Goal: Navigation & Orientation: Find specific page/section

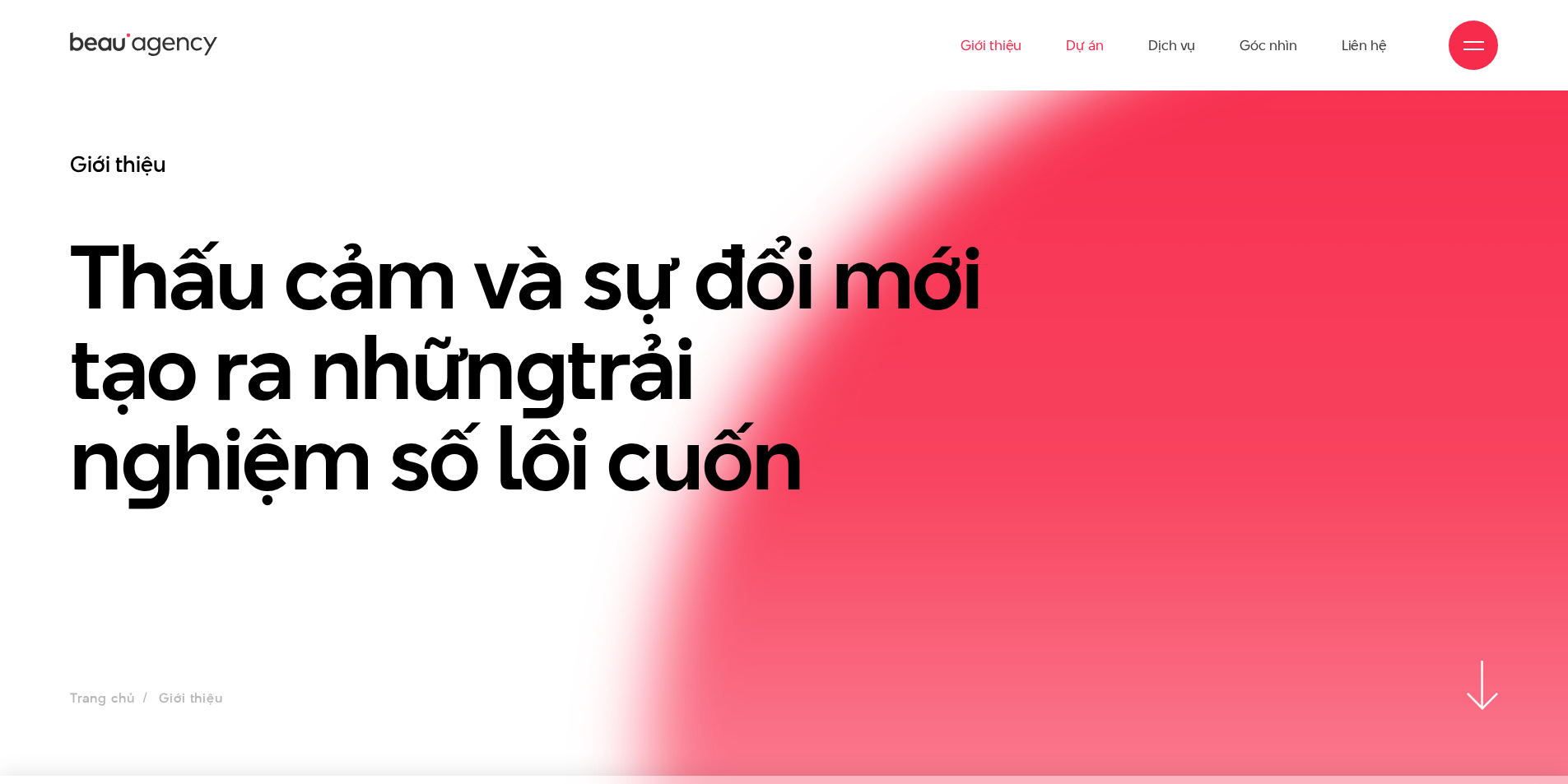
click at [1079, 41] on link "Dự án" at bounding box center [1084, 45] width 38 height 90
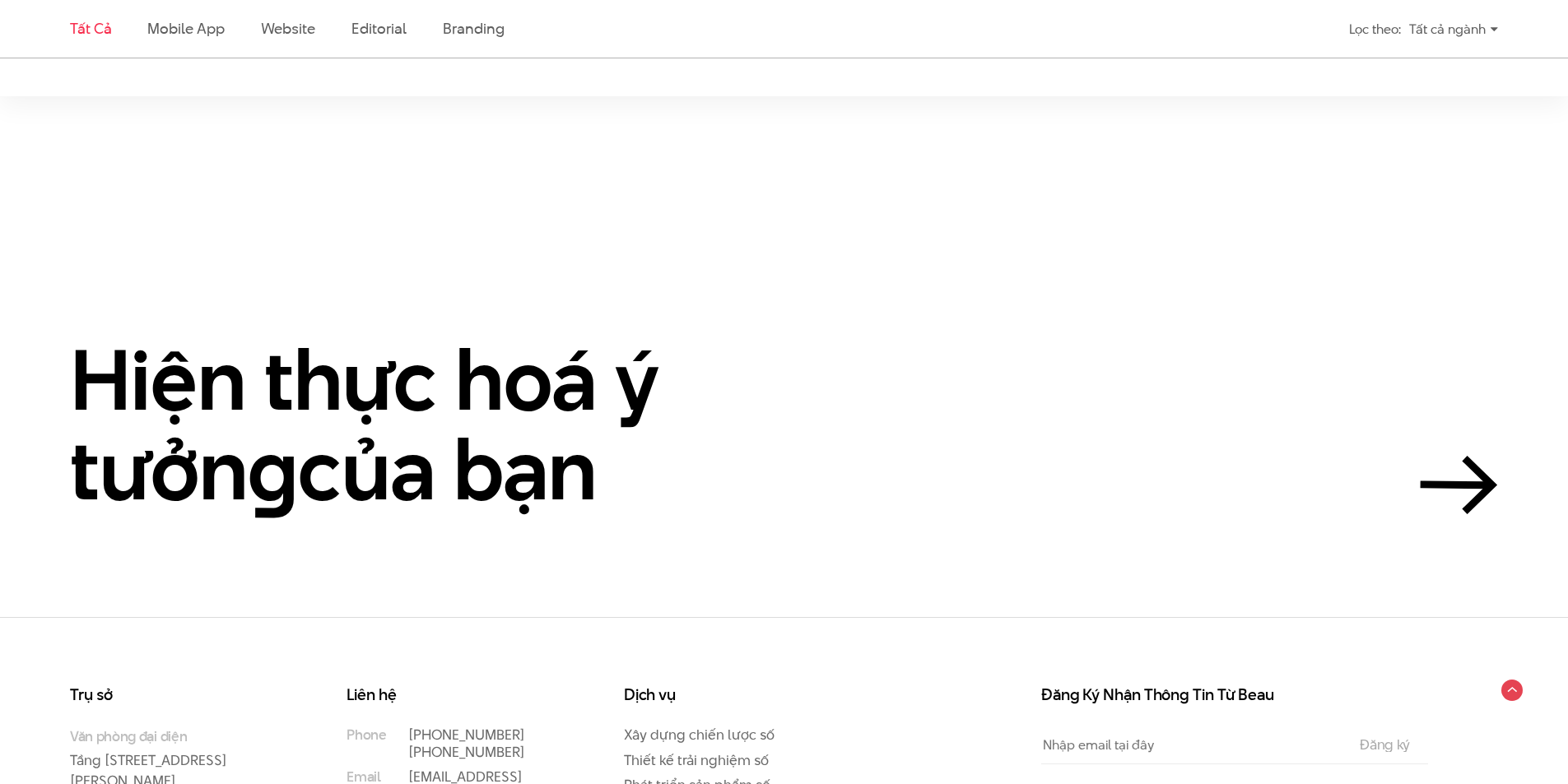
scroll to position [4086, 0]
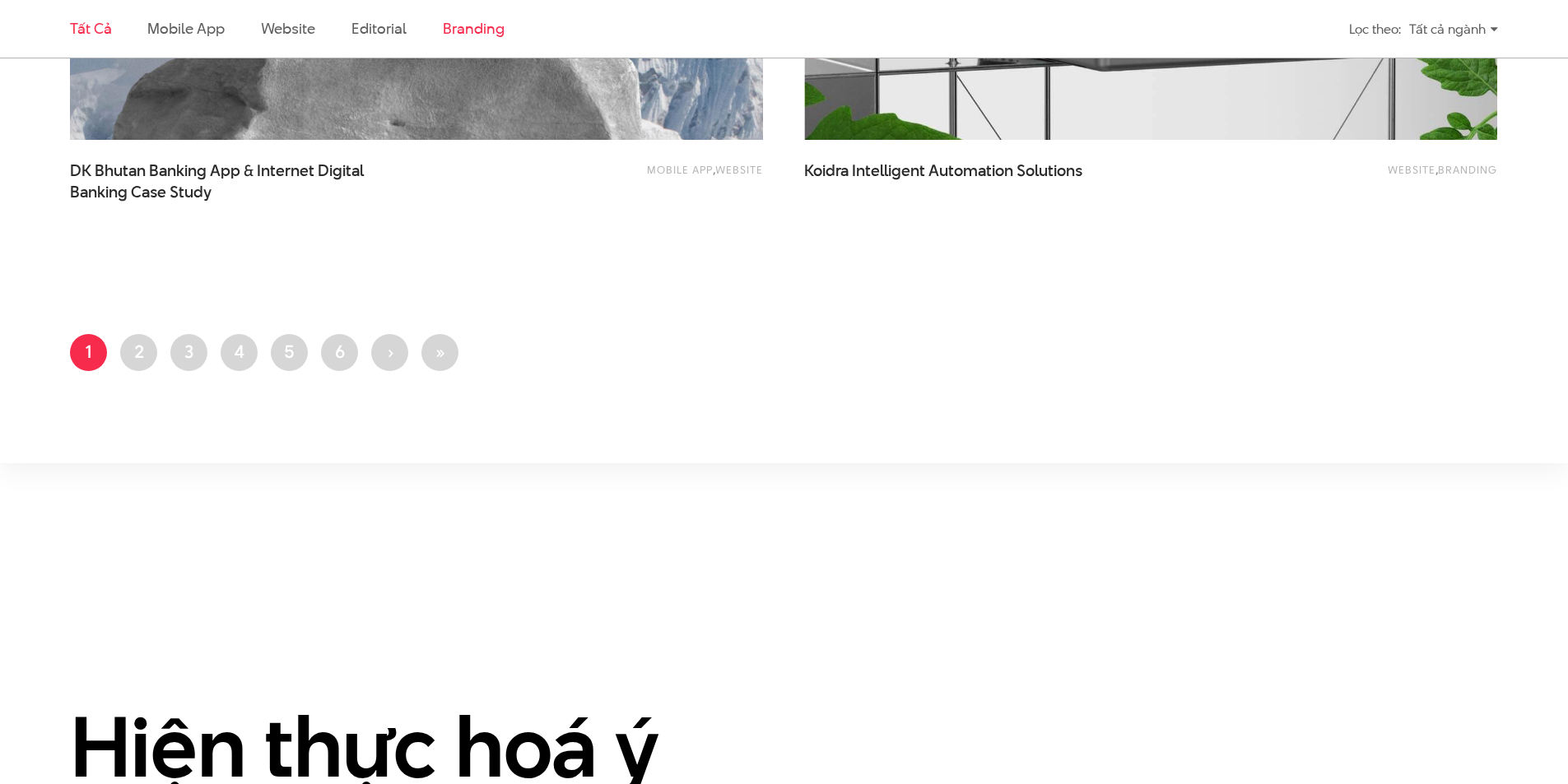
click at [471, 22] on link "Branding" at bounding box center [473, 28] width 61 height 21
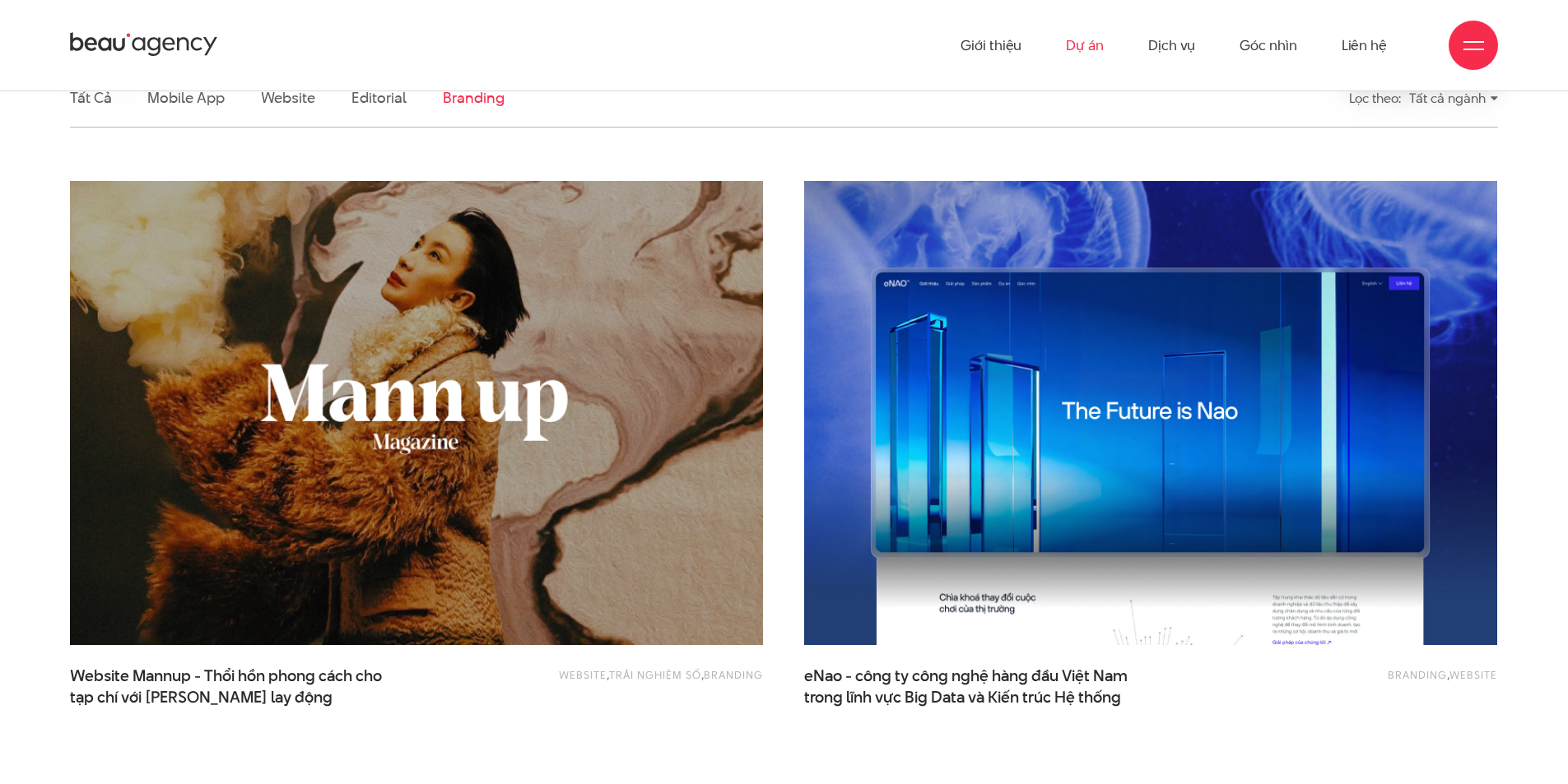
scroll to position [300, 0]
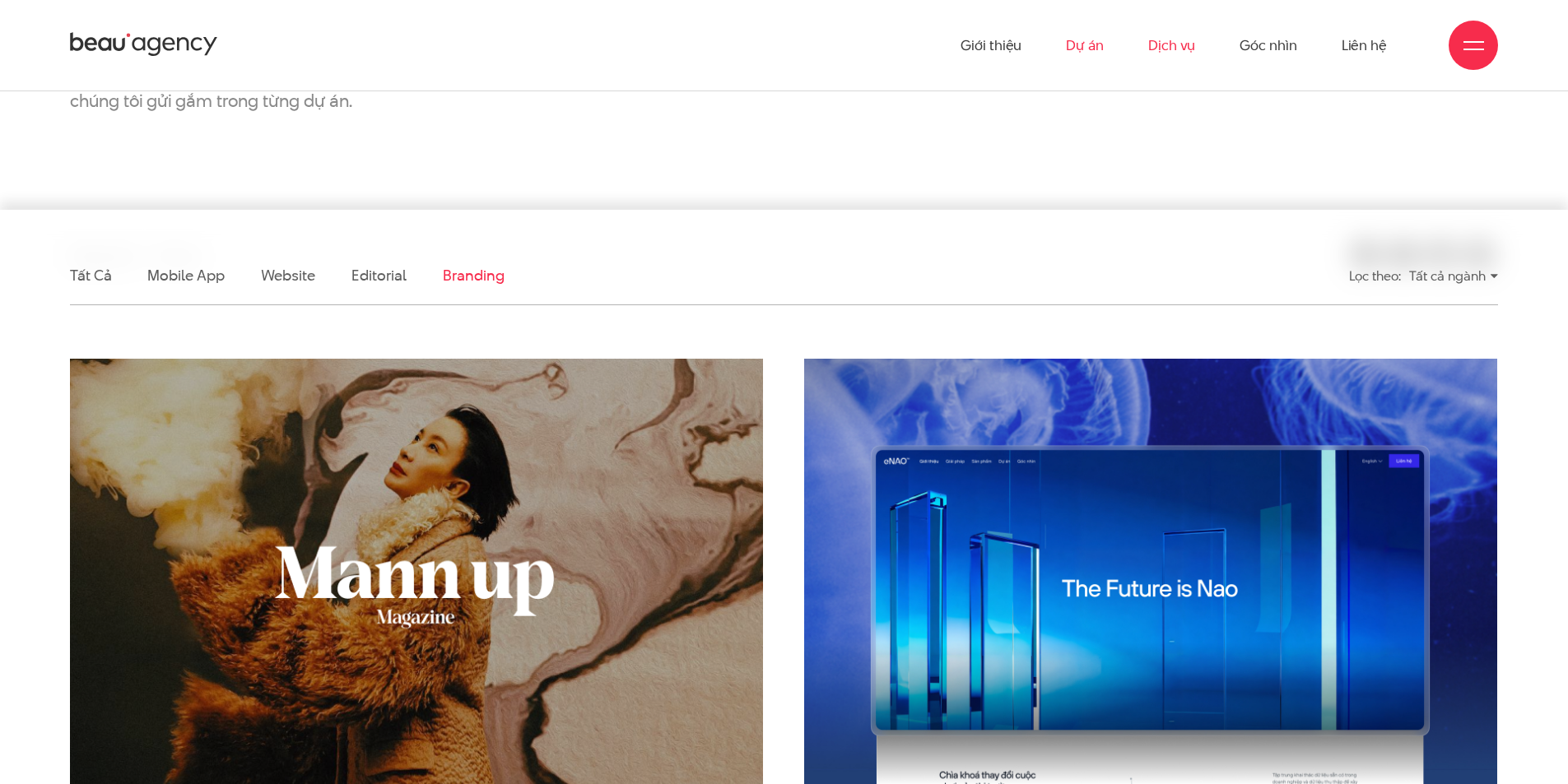
click at [1158, 51] on link "Dịch vụ" at bounding box center [1172, 45] width 47 height 90
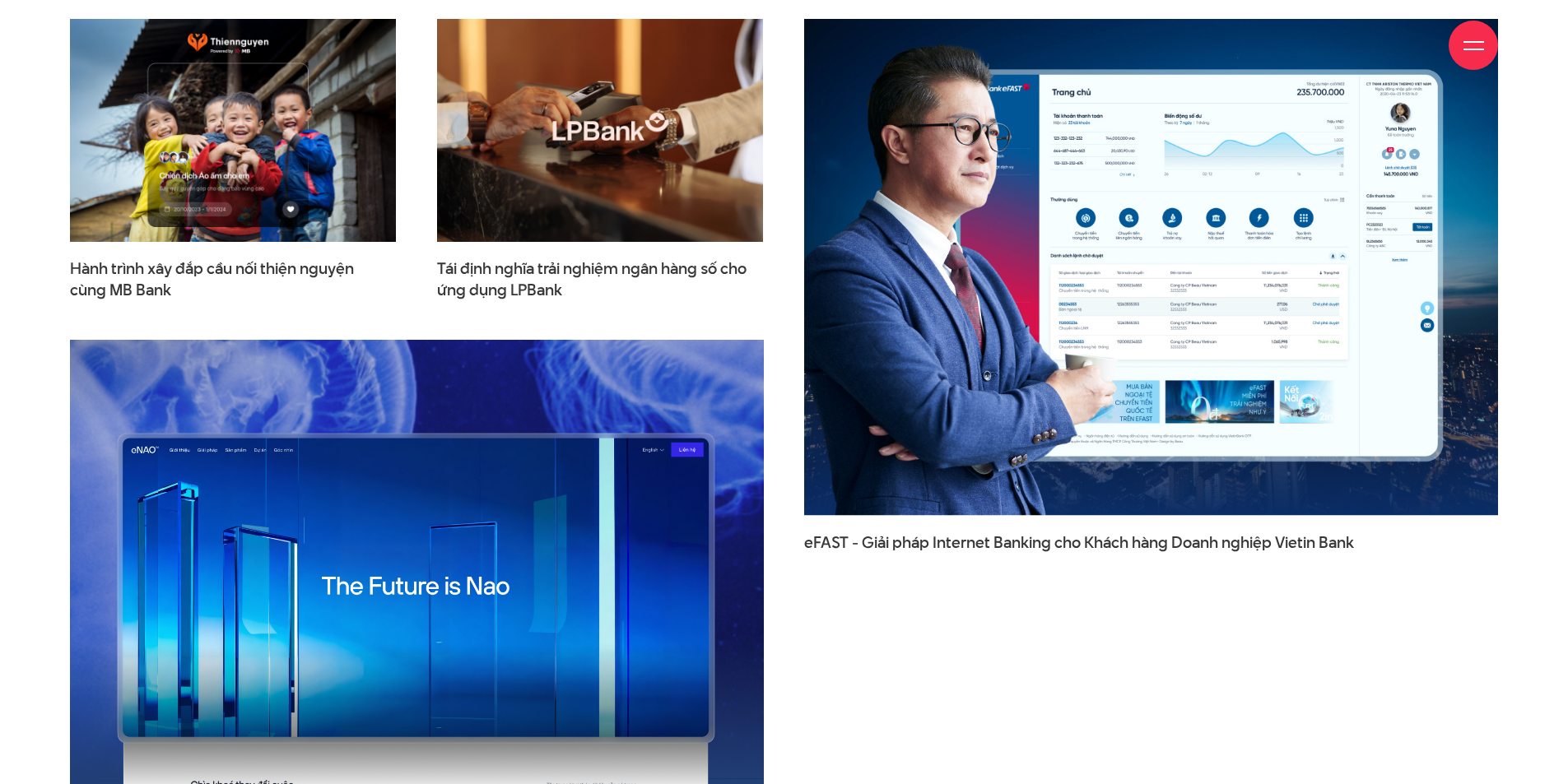
scroll to position [5185, 0]
